Goal: Task Accomplishment & Management: Manage account settings

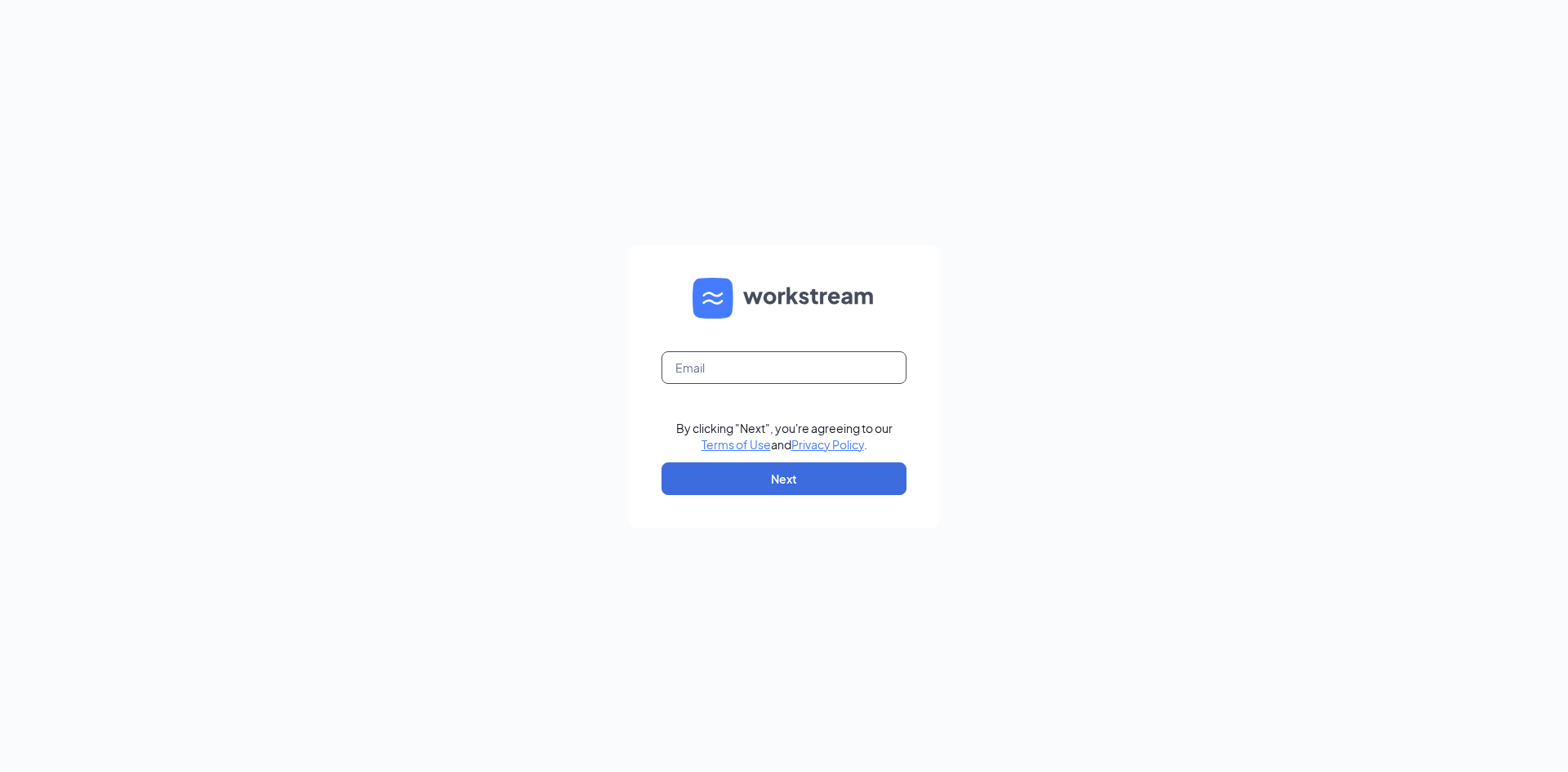
click at [737, 365] on input "text" at bounding box center [784, 367] width 245 height 33
type input "[EMAIL_ADDRESS][DOMAIN_NAME]"
click at [786, 466] on button "Next" at bounding box center [784, 479] width 245 height 33
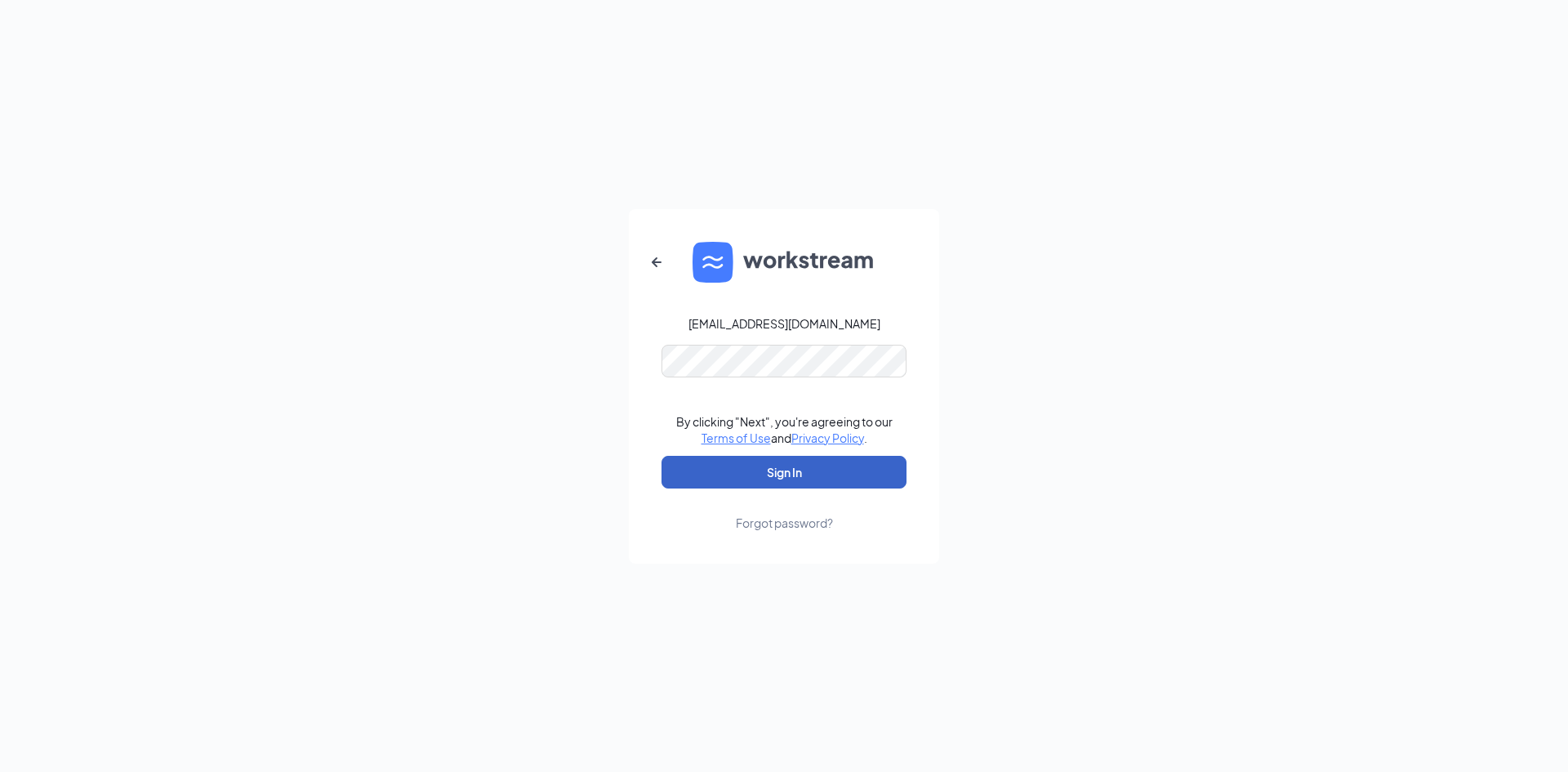
click at [704, 468] on button "Sign In" at bounding box center [784, 472] width 245 height 33
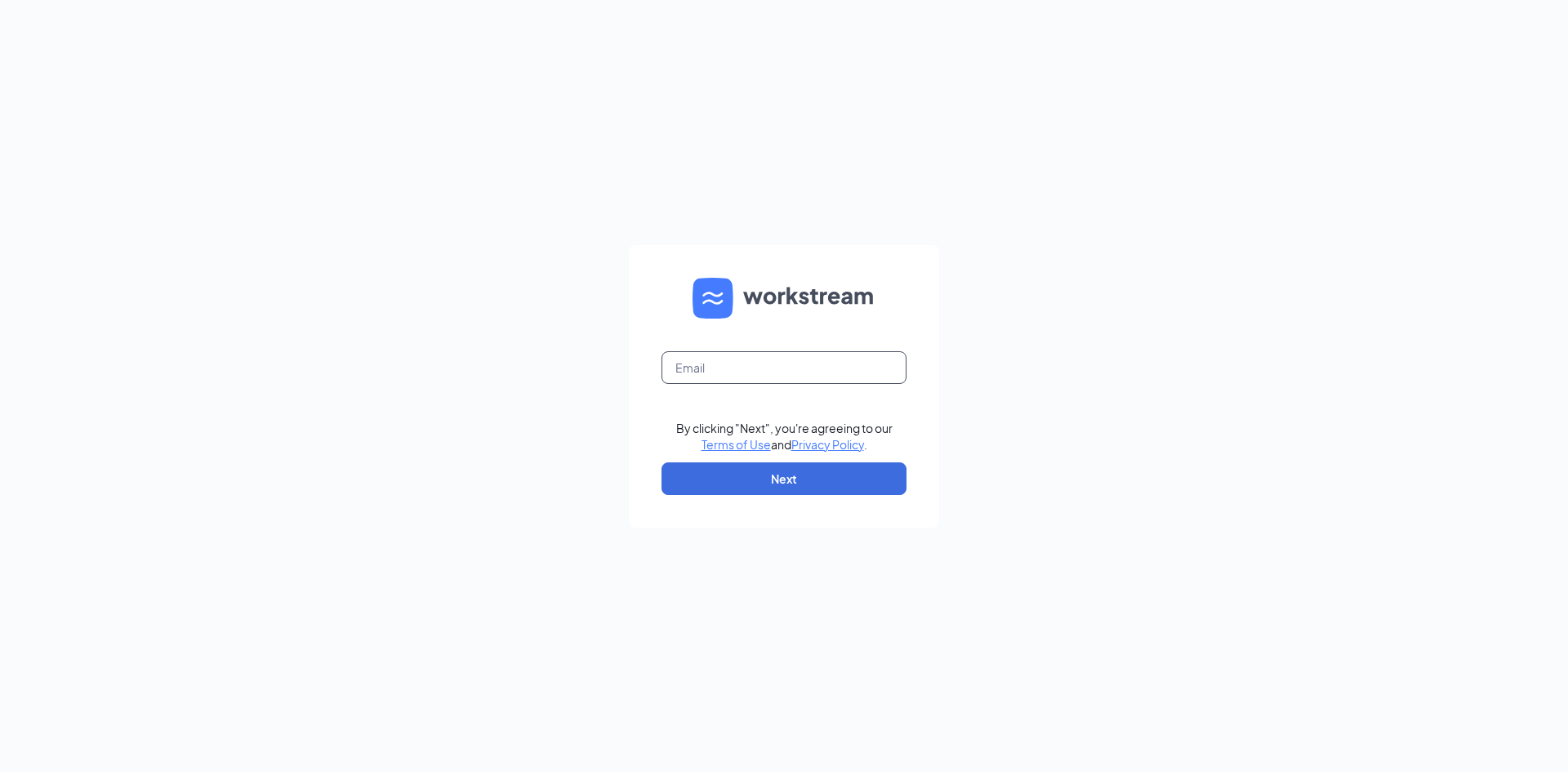
click at [783, 378] on input "text" at bounding box center [784, 367] width 245 height 33
type input "[EMAIL_ADDRESS][DOMAIN_NAME]"
click at [588, 384] on div "[EMAIL_ADDRESS][DOMAIN_NAME] By clicking "Next", you're agreeing to our Terms o…" at bounding box center [784, 386] width 1568 height 772
click at [721, 466] on button "Next" at bounding box center [784, 479] width 245 height 33
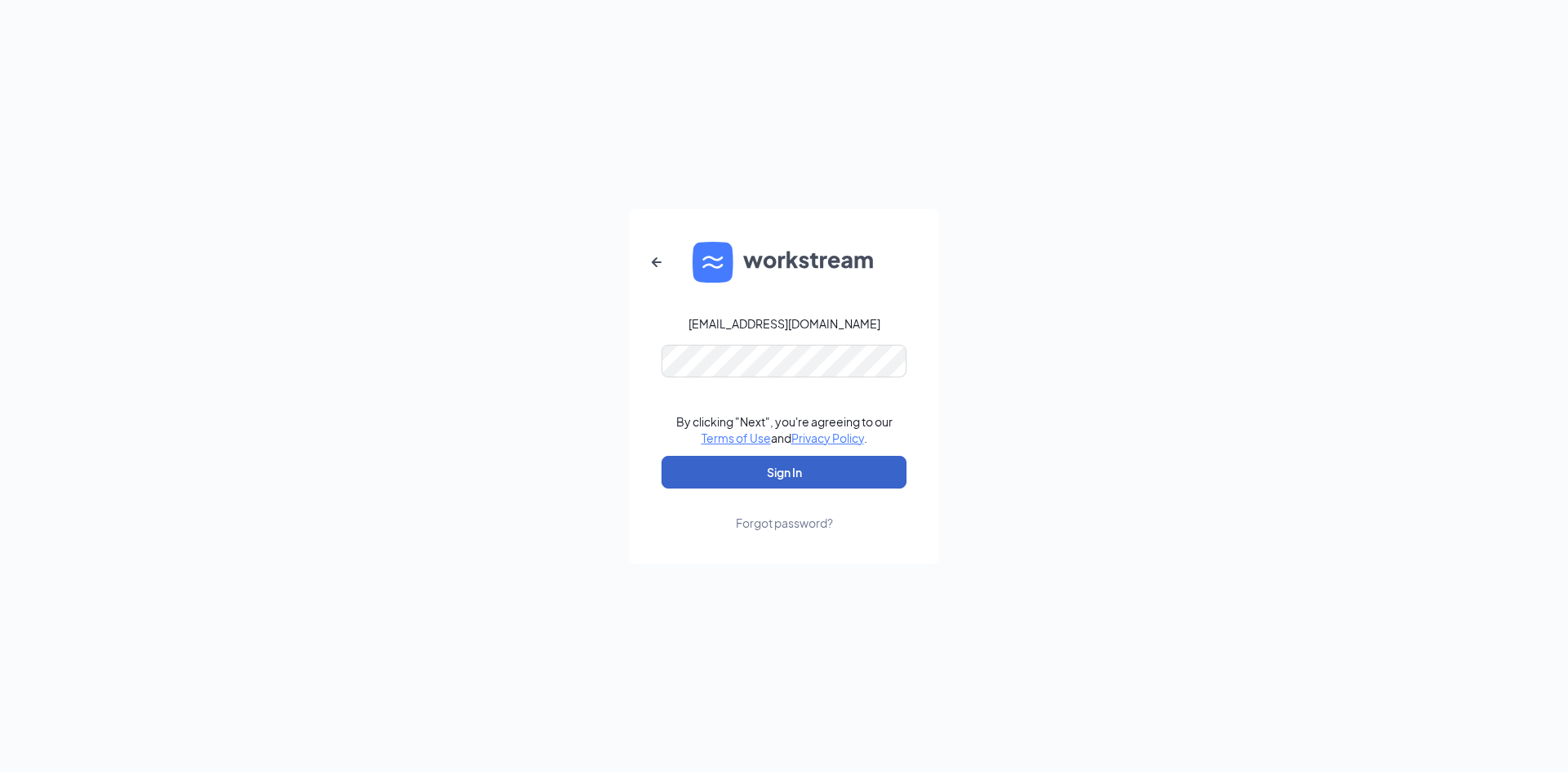
click at [791, 476] on button "Sign In" at bounding box center [784, 472] width 245 height 33
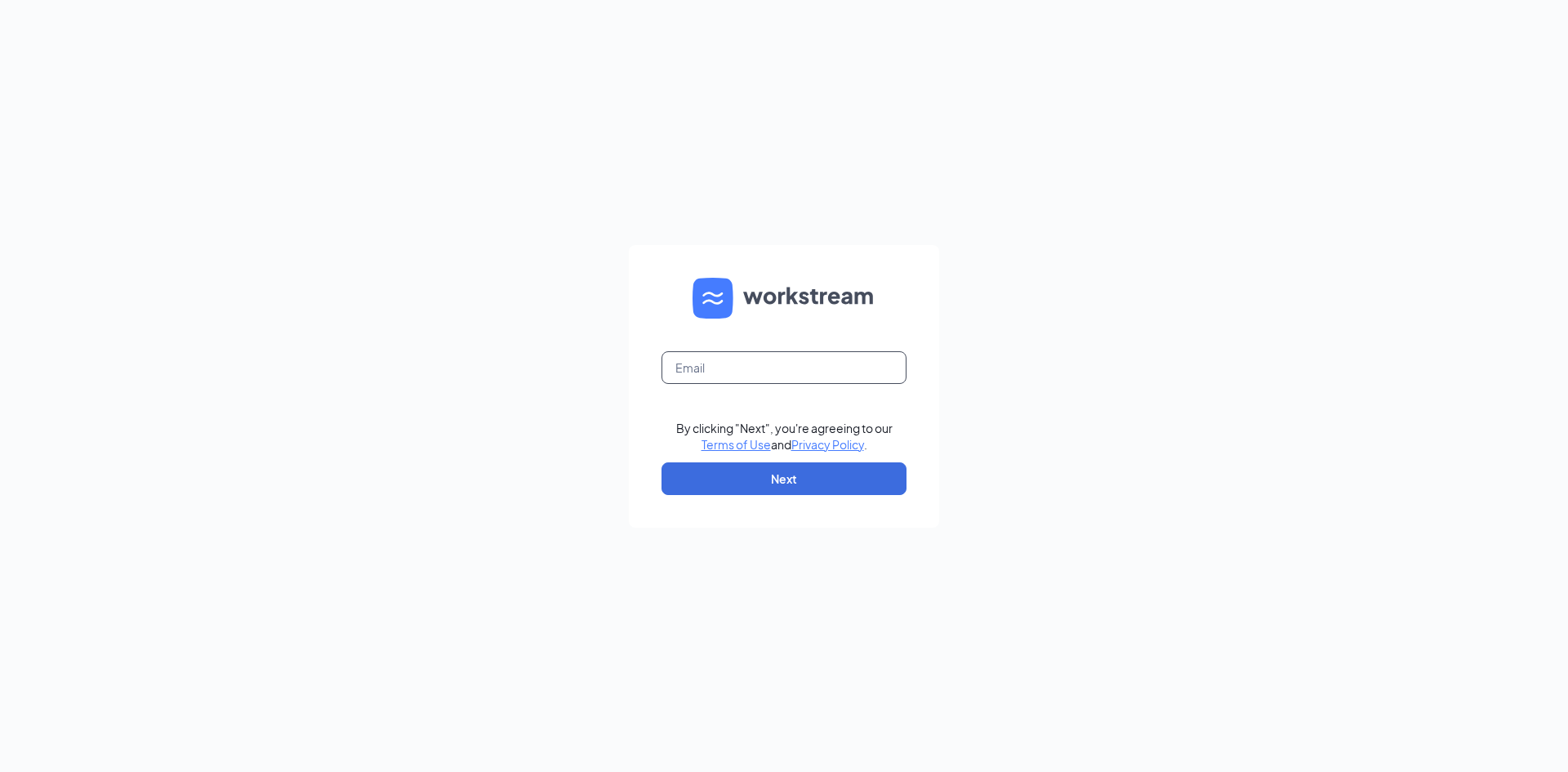
click at [813, 370] on input "text" at bounding box center [784, 367] width 245 height 33
type input "[EMAIL_ADDRESS][DOMAIN_NAME]"
click at [788, 488] on button "Next" at bounding box center [784, 479] width 245 height 33
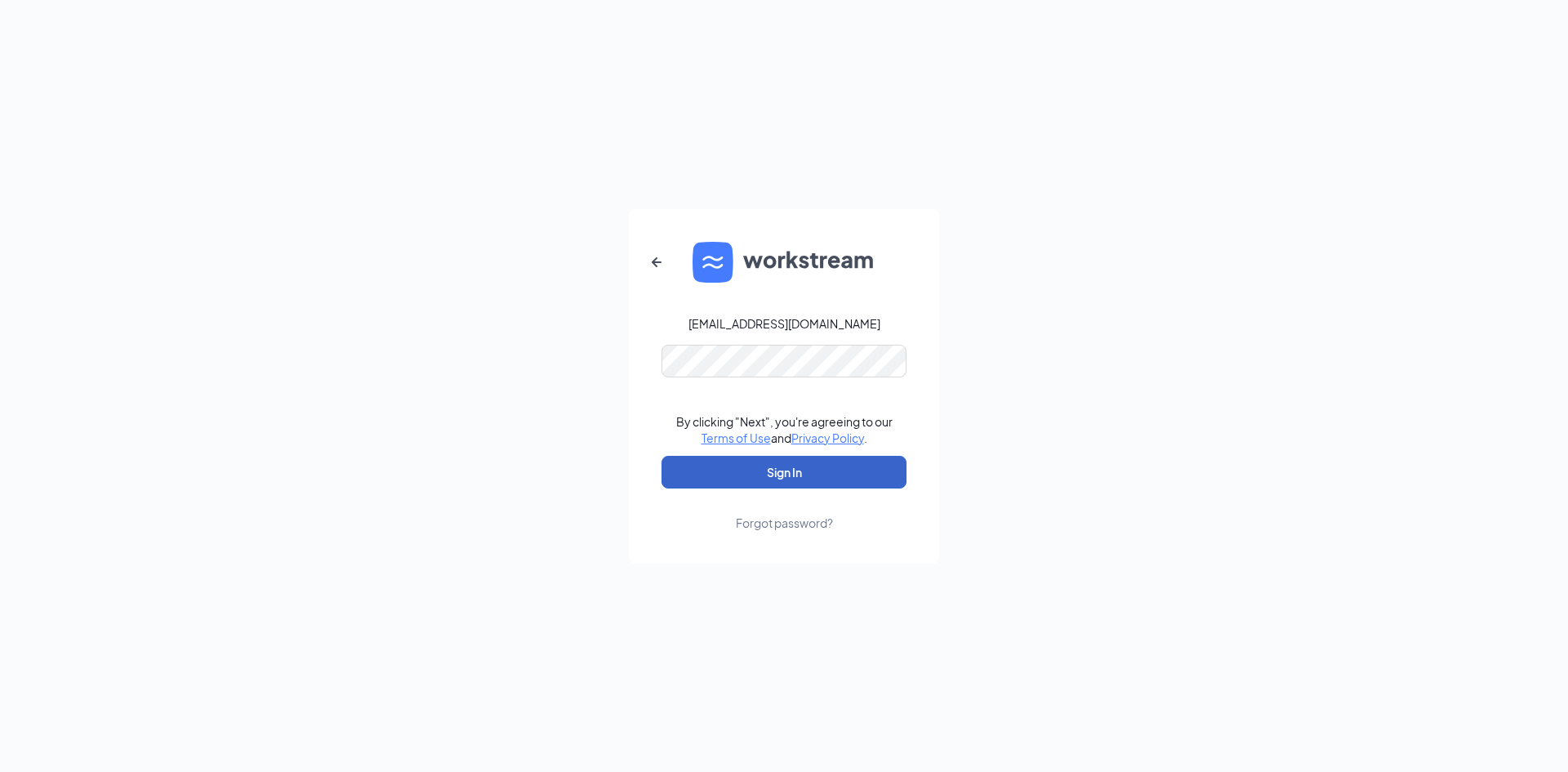
click at [722, 463] on button "Sign In" at bounding box center [784, 472] width 245 height 33
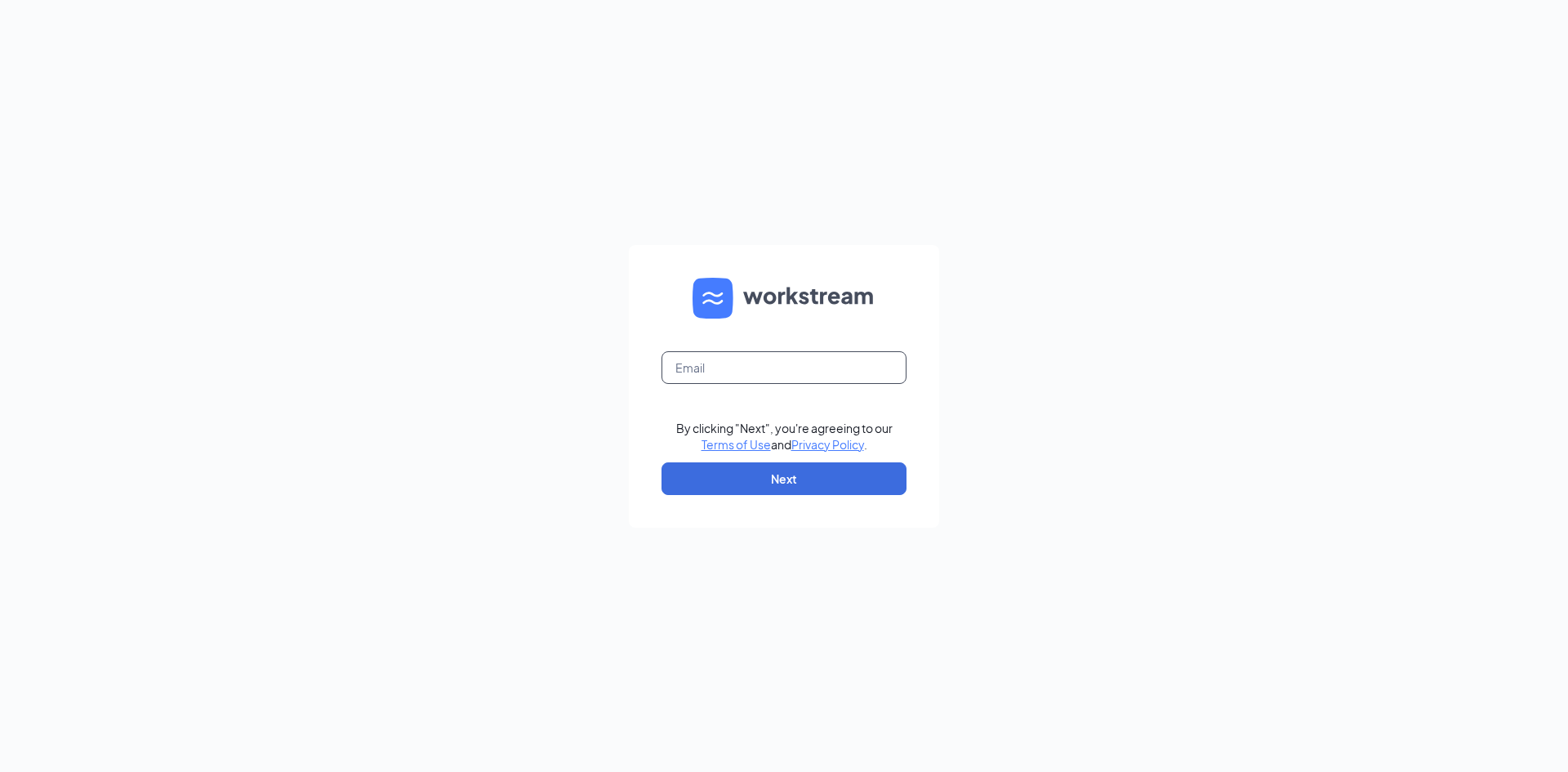
click at [743, 380] on input "text" at bounding box center [784, 367] width 245 height 33
type input "[EMAIL_ADDRESS][DOMAIN_NAME]"
click at [303, 592] on div "[EMAIL_ADDRESS][DOMAIN_NAME] By clicking "Next", you're agreeing to our Terms o…" at bounding box center [784, 386] width 1568 height 772
click at [745, 487] on button "Next" at bounding box center [784, 479] width 245 height 33
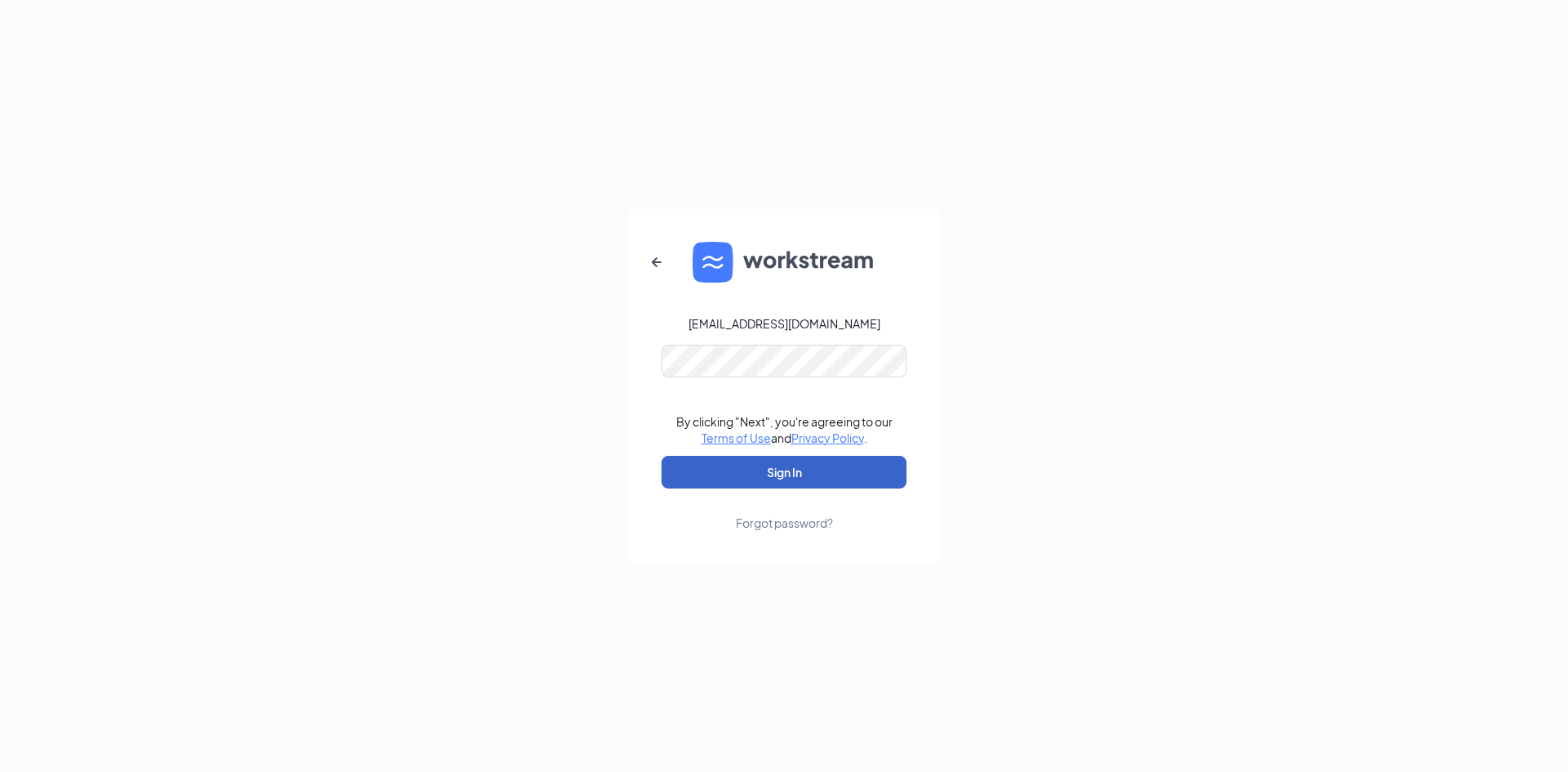
click at [700, 480] on button "Sign In" at bounding box center [784, 472] width 245 height 33
